Goal: Information Seeking & Learning: Learn about a topic

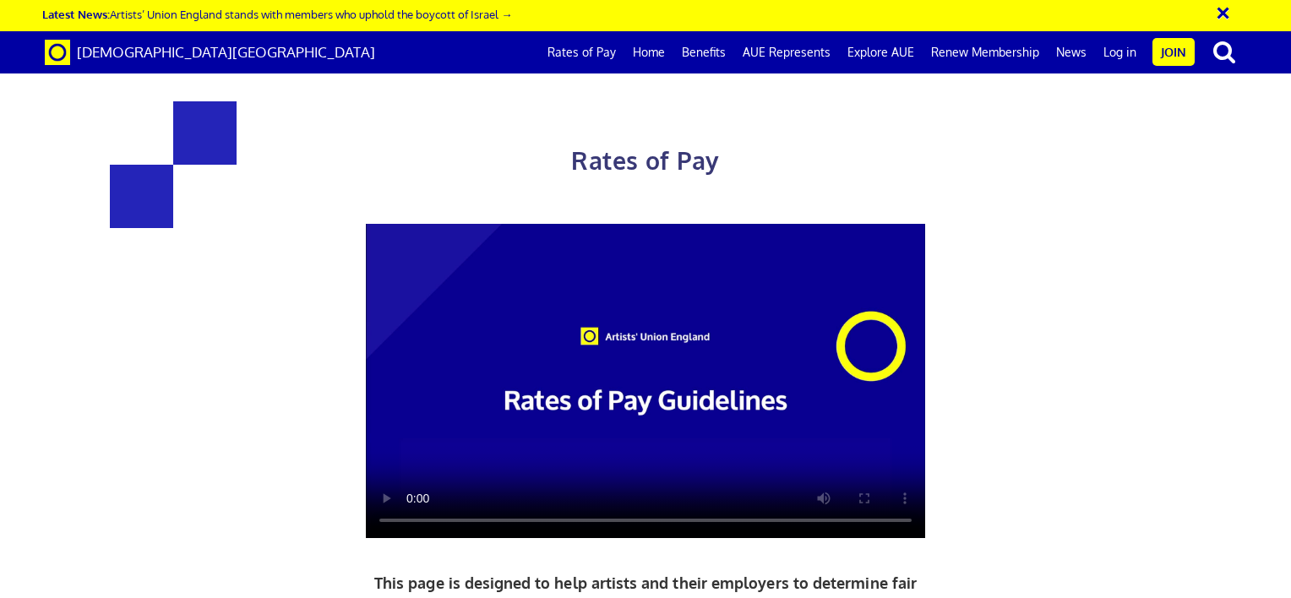
scroll to position [0, 13]
click at [1183, 273] on div "Rates of Pay This page is designed to help artists and their employers to deter…" at bounding box center [645, 445] width 1316 height 857
click at [1220, 13] on button "×" at bounding box center [1234, 11] width 42 height 28
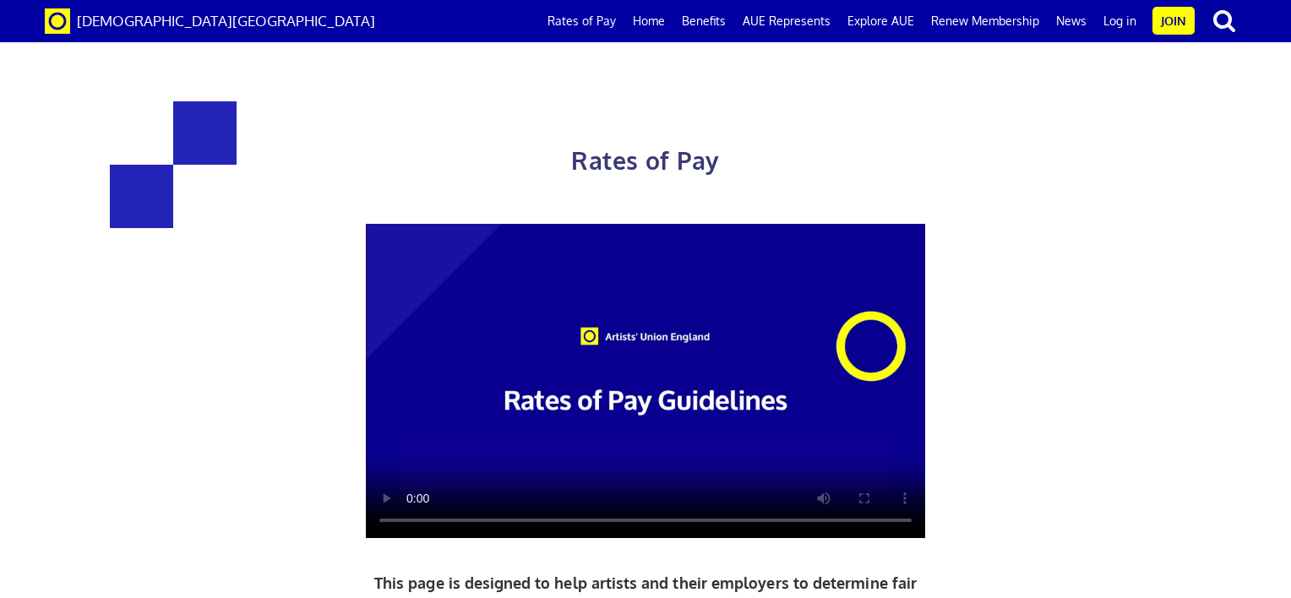
click at [974, 440] on div at bounding box center [646, 381] width 878 height 315
click at [591, 19] on link "Rates of Pay" at bounding box center [581, 21] width 85 height 42
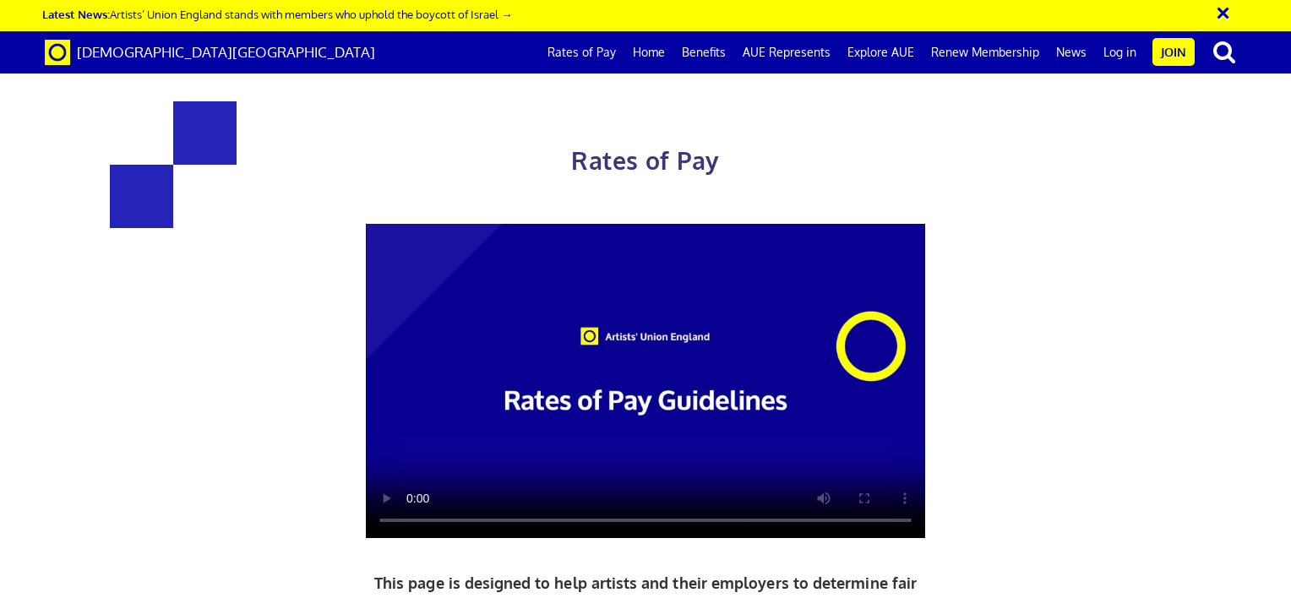
scroll to position [0, 13]
